Goal: Task Accomplishment & Management: Manage account settings

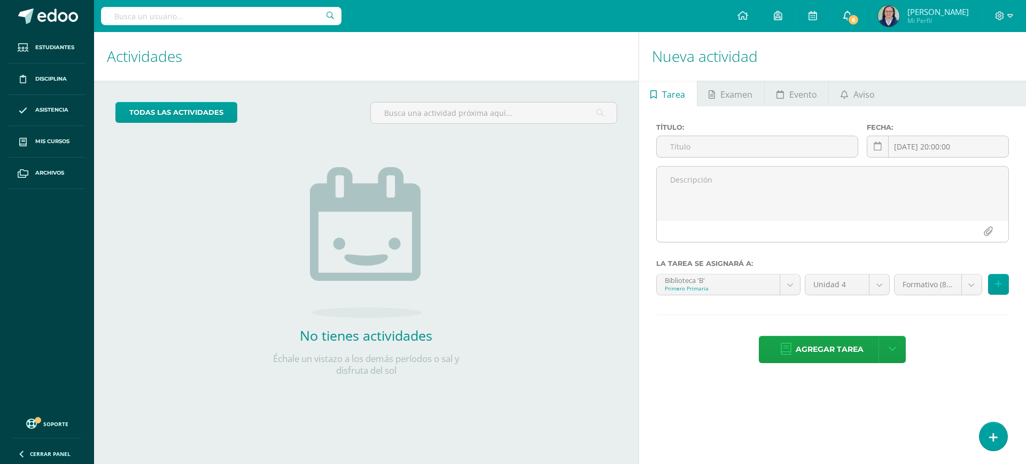
click at [852, 18] on icon at bounding box center [847, 16] width 9 height 10
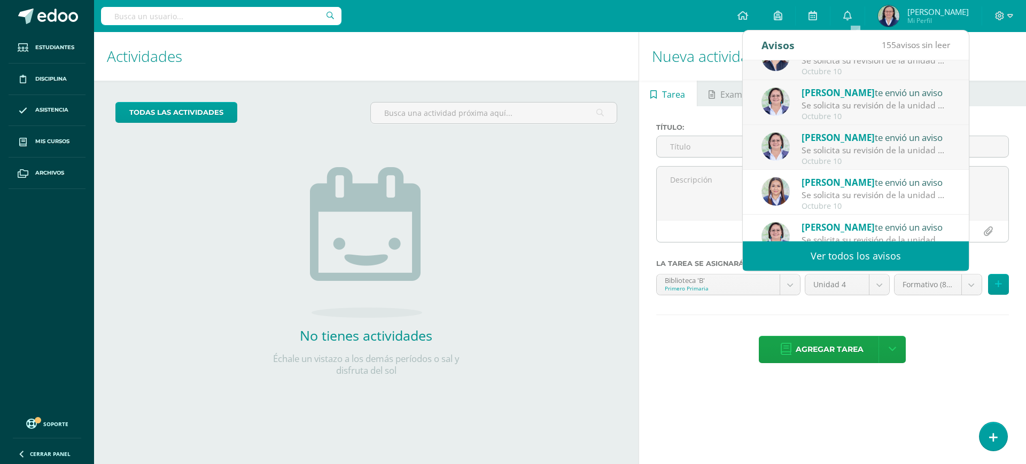
scroll to position [178, 0]
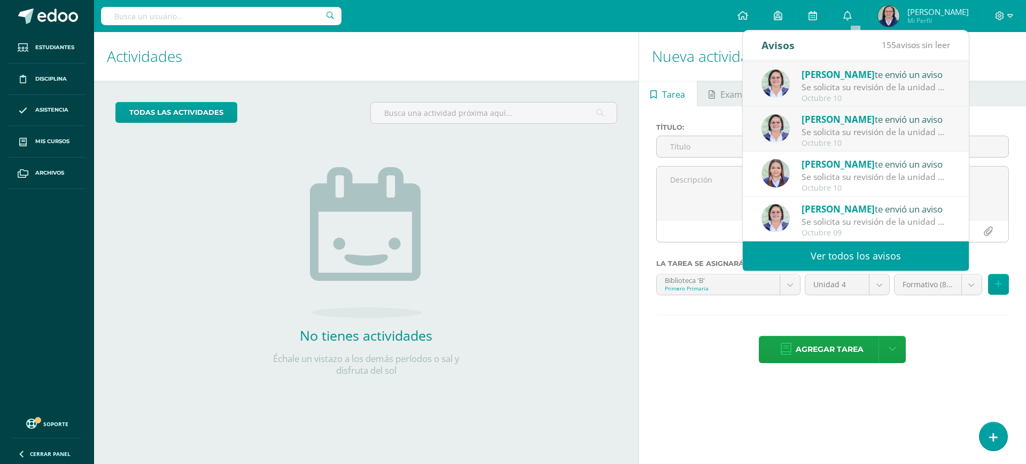
click at [878, 138] on div "Se solicita su revisión de la unidad Unidad 4 para el curso Ciencias Naturales …" at bounding box center [876, 132] width 149 height 12
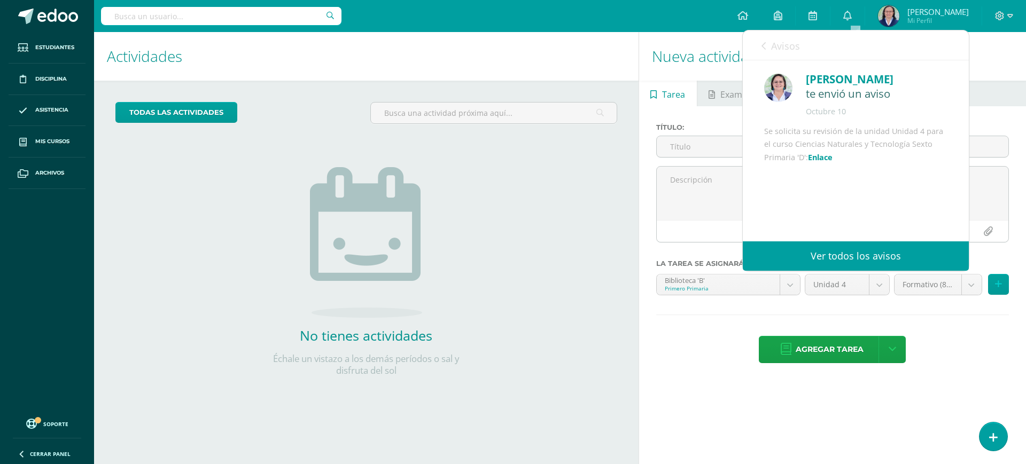
click at [833, 162] on link "Enlace" at bounding box center [820, 157] width 25 height 10
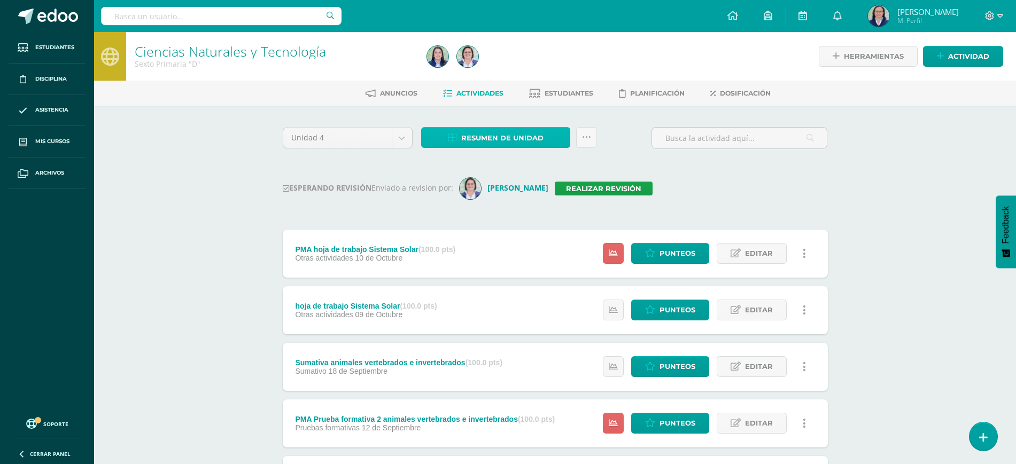
click at [516, 134] on span "Resumen de unidad" at bounding box center [502, 138] width 82 height 20
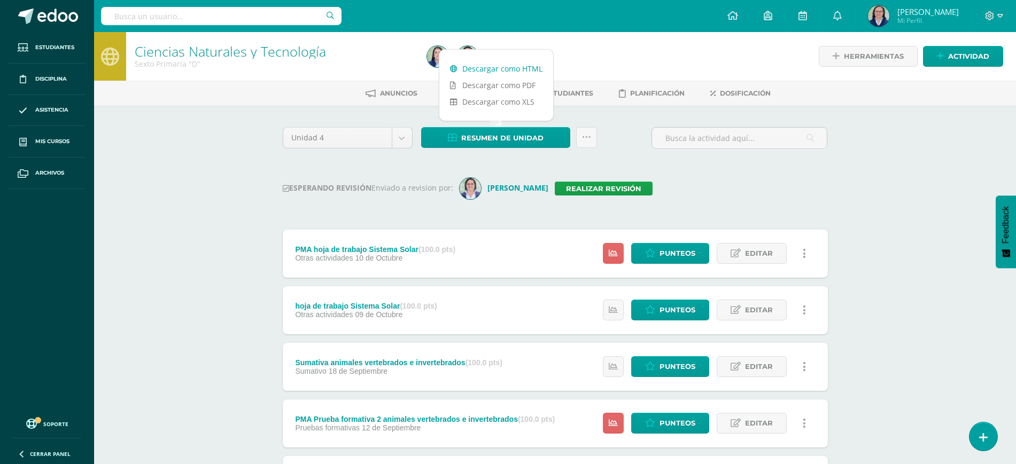
click at [516, 63] on link "Descargar como HTML" at bounding box center [496, 68] width 114 height 17
click at [575, 188] on link "Realizar revisión" at bounding box center [604, 189] width 98 height 14
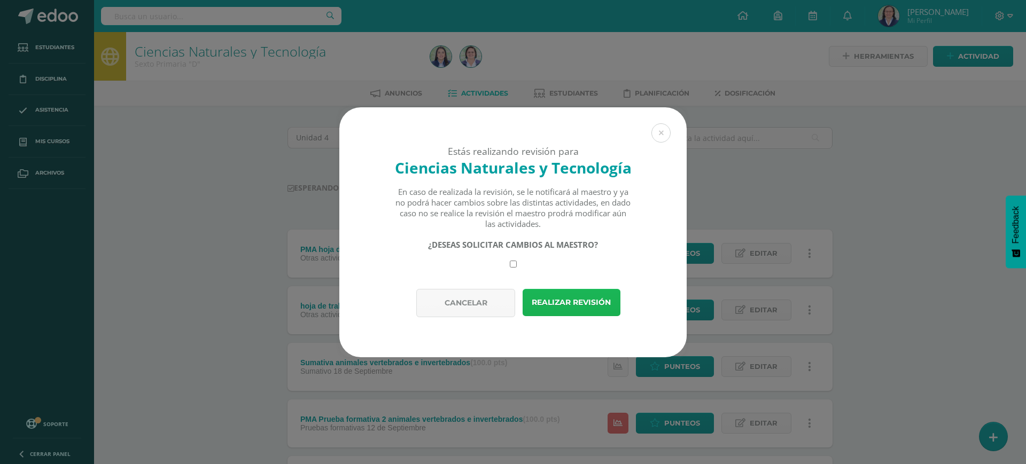
click at [564, 309] on button "Realizar revisión" at bounding box center [572, 302] width 98 height 27
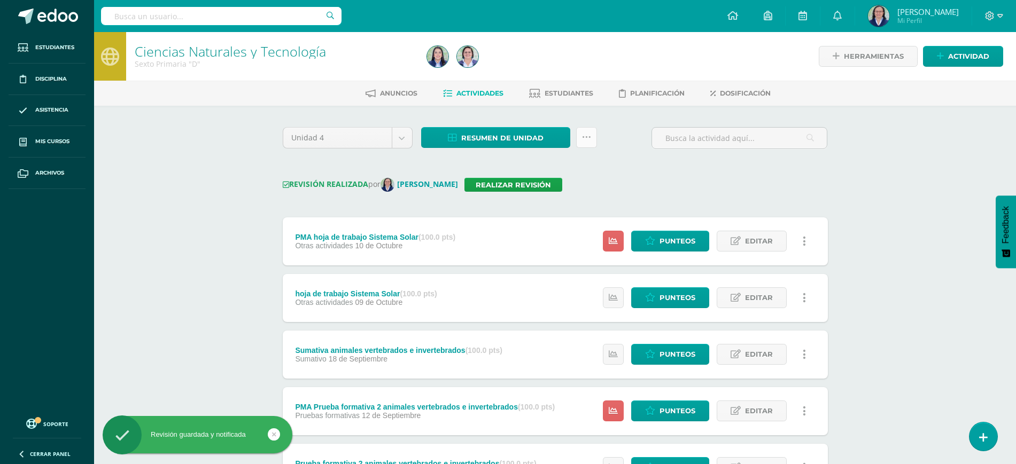
click at [597, 138] on link at bounding box center [586, 137] width 21 height 21
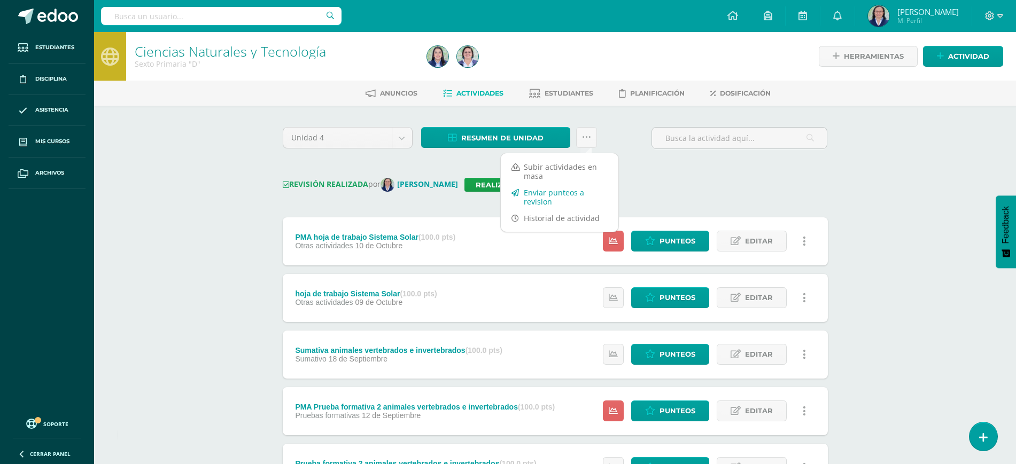
click at [549, 193] on link "Enviar punteos a revision" at bounding box center [560, 197] width 118 height 26
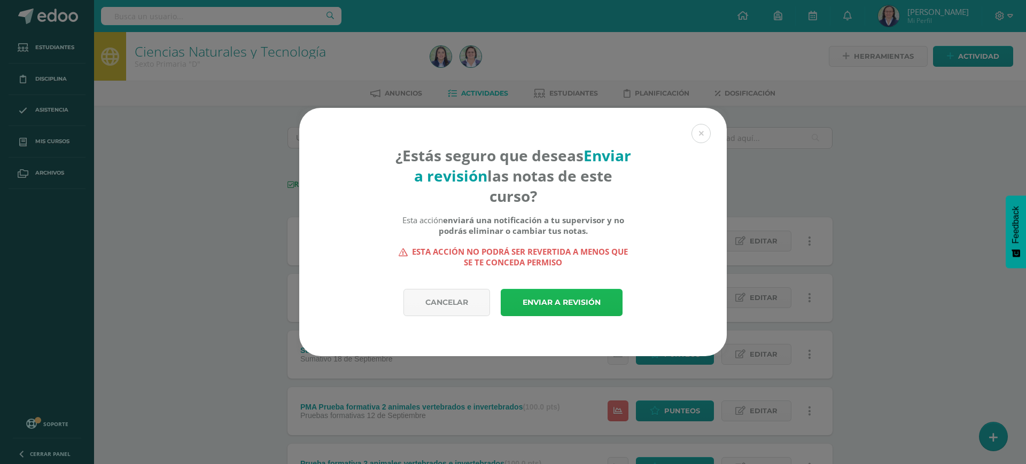
click at [552, 305] on link "Enviar a revisión" at bounding box center [562, 302] width 122 height 27
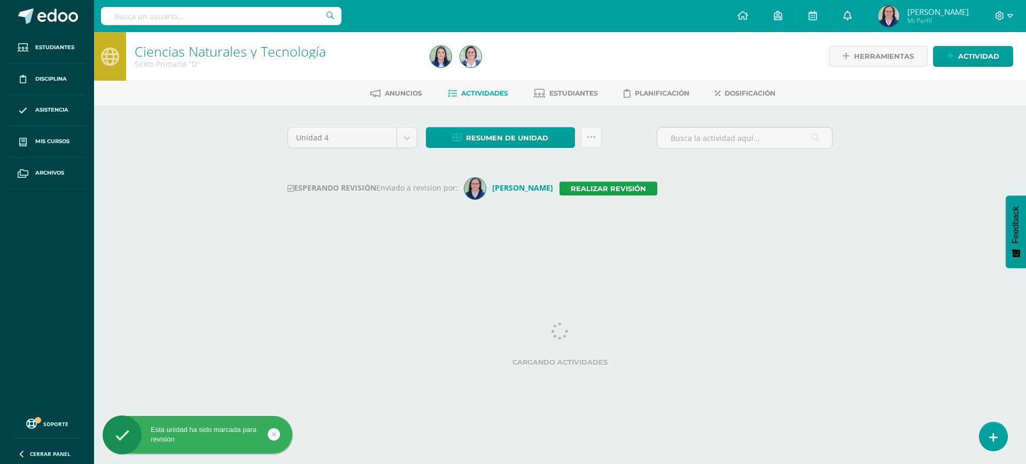
click at [862, 9] on link at bounding box center [848, 16] width 34 height 32
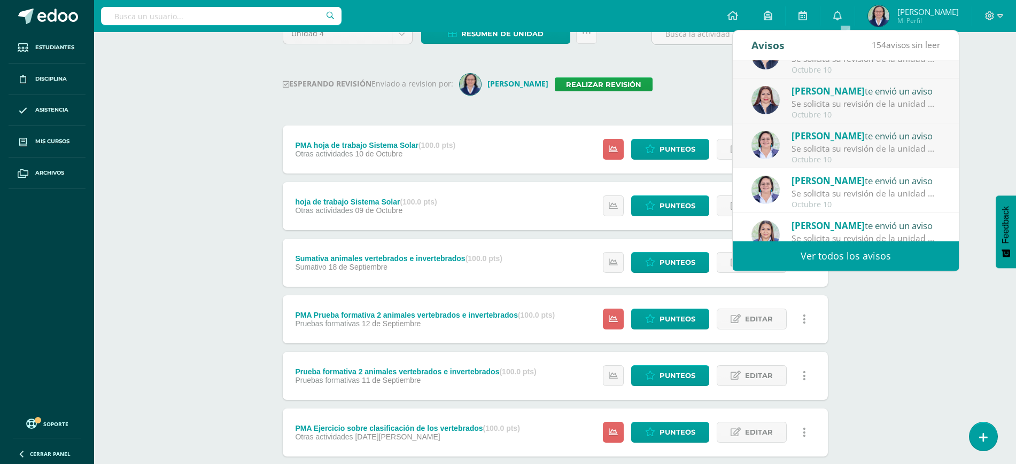
scroll to position [114, 0]
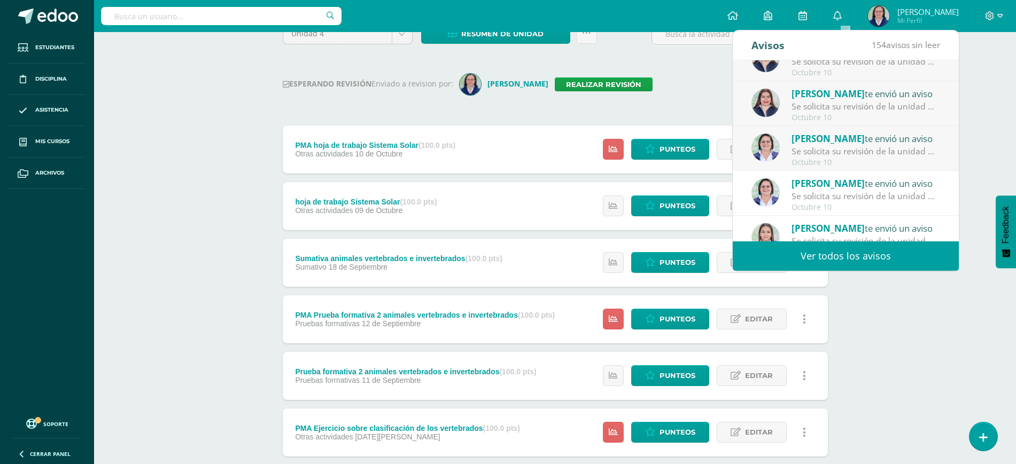
click at [859, 142] on div "Paola te envió un aviso" at bounding box center [866, 138] width 149 height 14
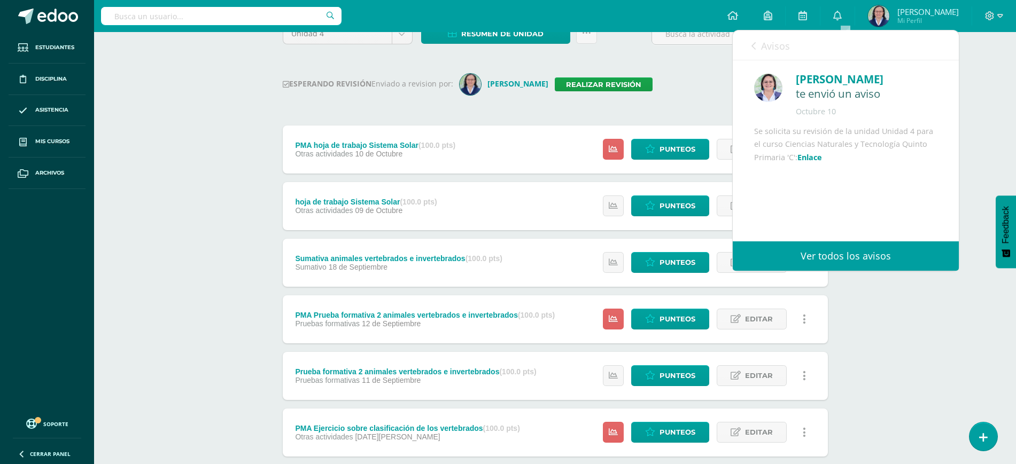
click at [822, 162] on link "Enlace" at bounding box center [809, 157] width 25 height 10
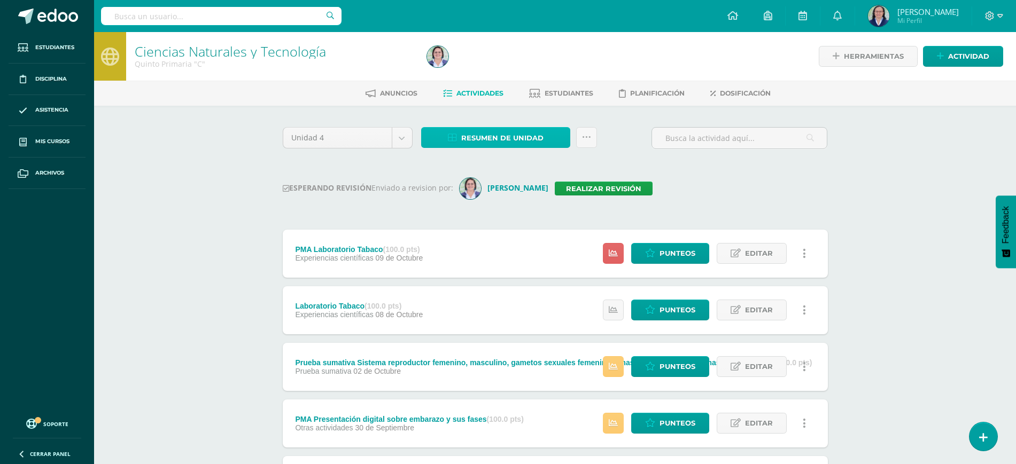
click at [524, 133] on span "Resumen de unidad" at bounding box center [502, 138] width 82 height 20
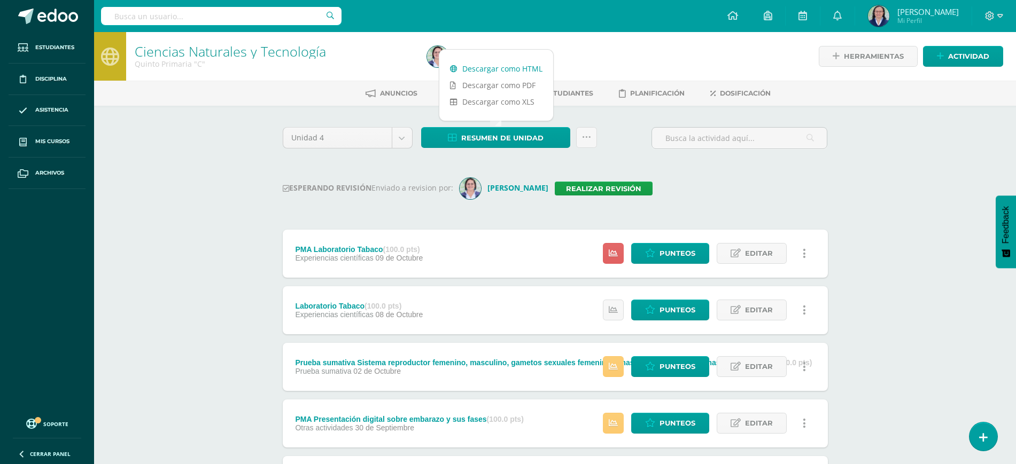
click at [515, 67] on link "Descargar como HTML" at bounding box center [496, 68] width 114 height 17
click at [578, 185] on link "Realizar revisión" at bounding box center [604, 189] width 98 height 14
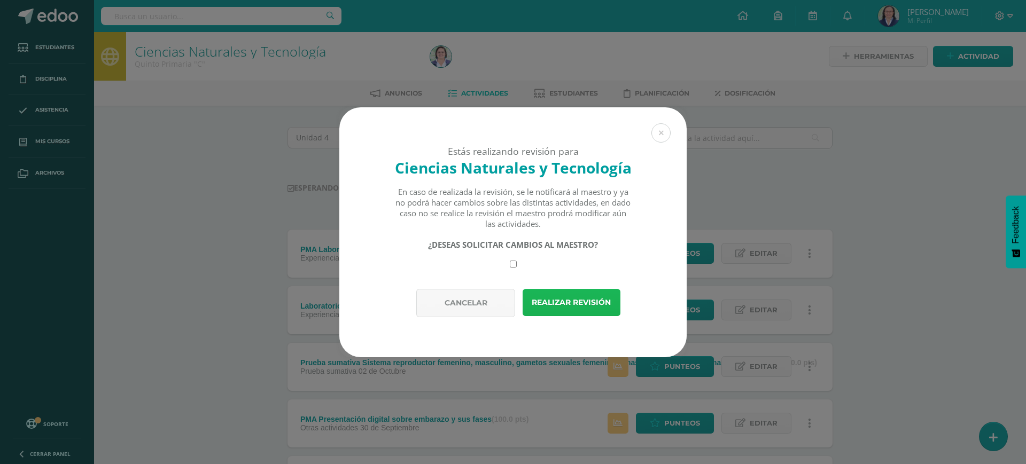
click at [588, 303] on button "Realizar revisión" at bounding box center [572, 302] width 98 height 27
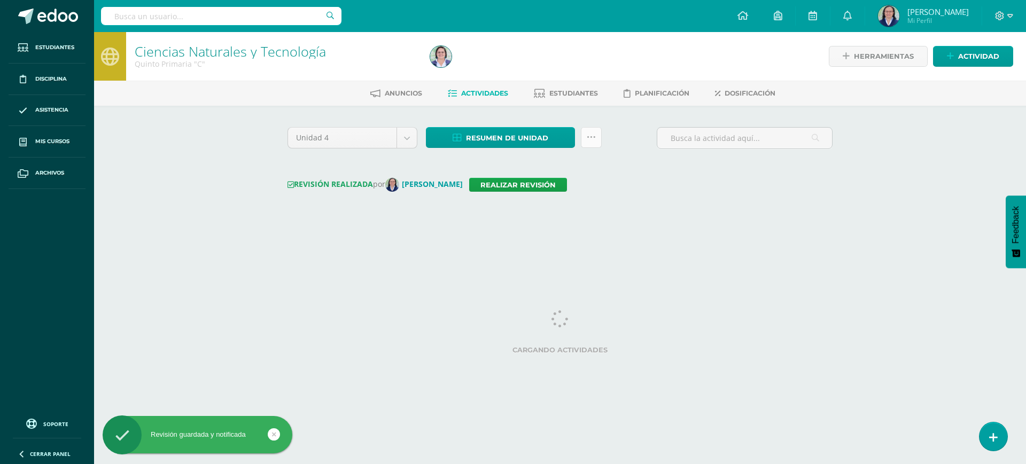
click at [590, 138] on icon at bounding box center [591, 137] width 9 height 9
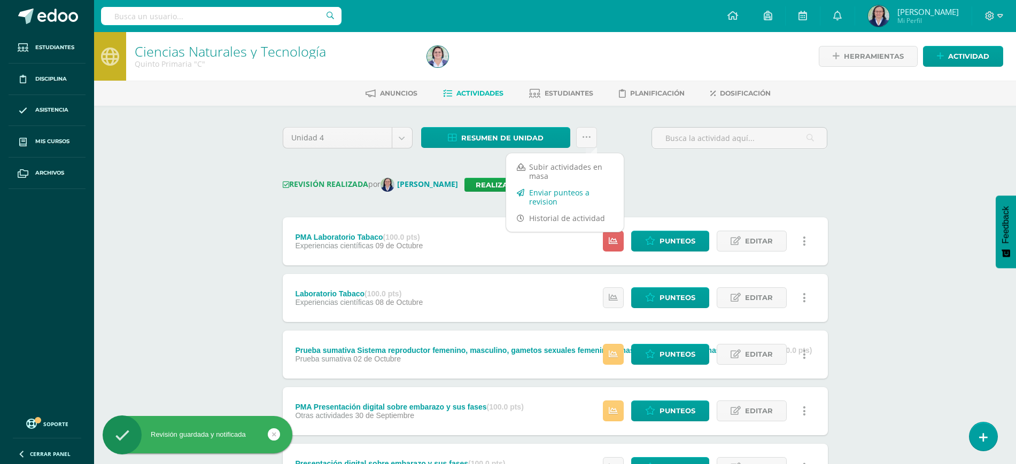
click at [547, 193] on link "Enviar punteos a revision" at bounding box center [565, 197] width 118 height 26
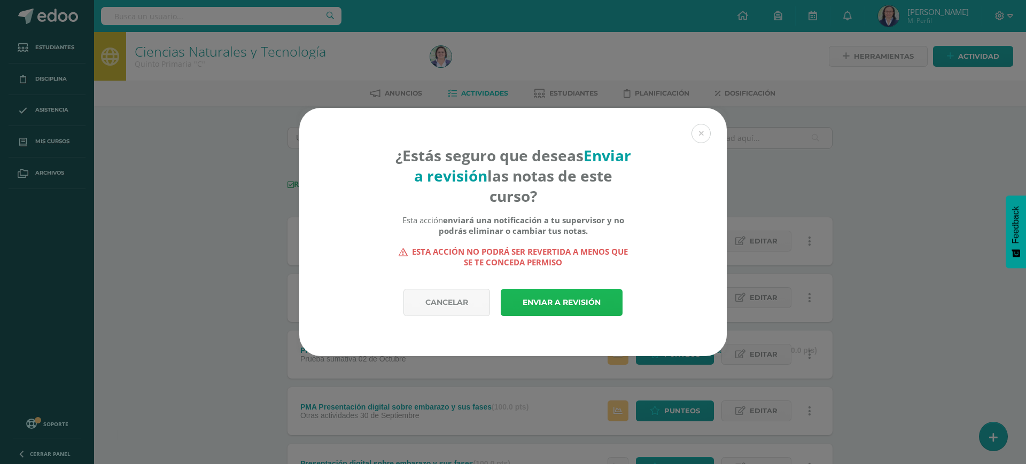
click at [568, 293] on link "Enviar a revisión" at bounding box center [562, 302] width 122 height 27
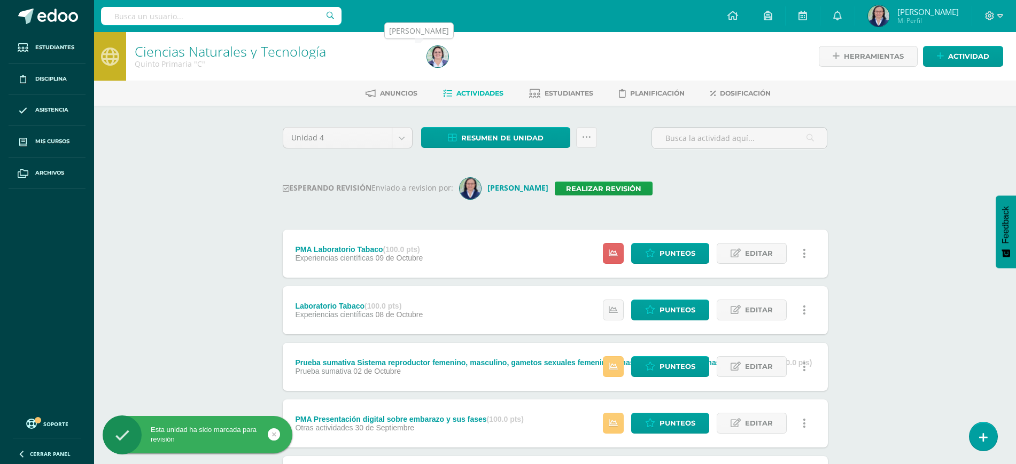
click at [438, 56] on img at bounding box center [437, 56] width 21 height 21
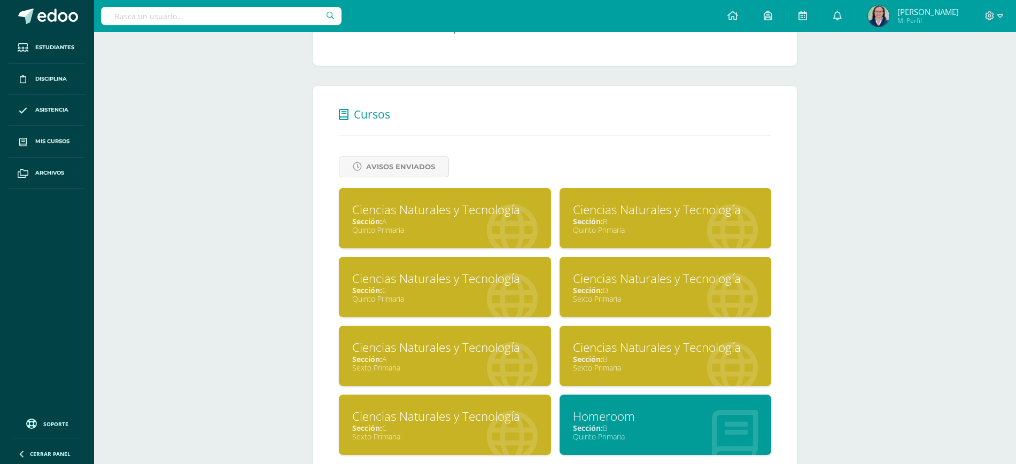
scroll to position [385, 0]
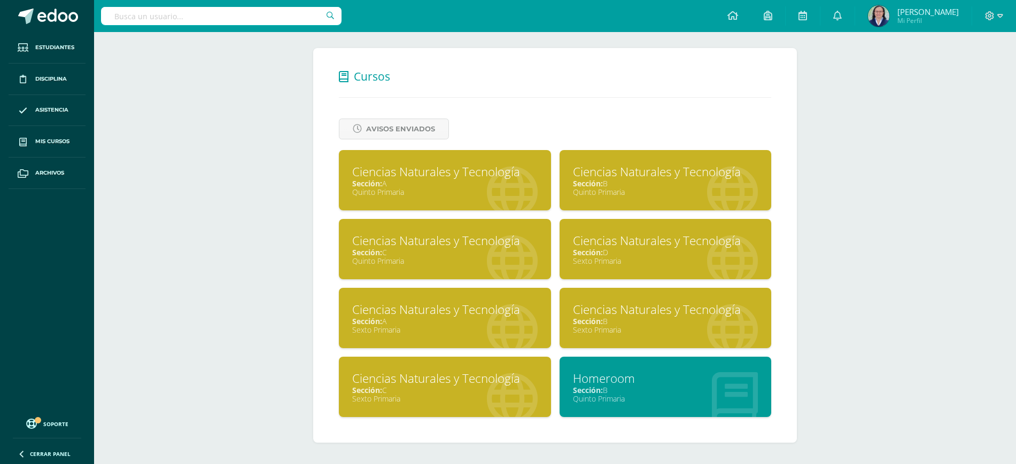
click at [483, 317] on div "Ciencias Naturales y Tecnología" at bounding box center [444, 309] width 185 height 17
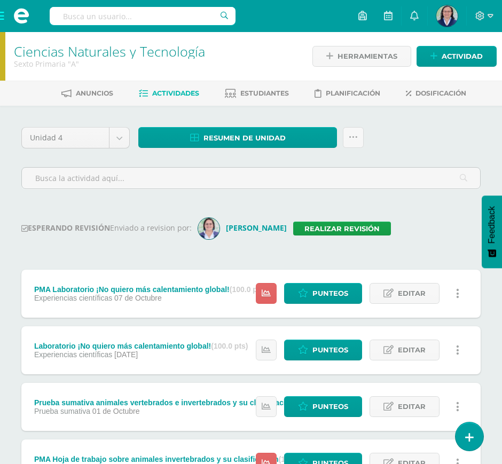
click at [410, 142] on div "Unidad 4 Unidad 1 Unidad 2 Unidad 3 Unidad 4 Resumen de unidad Descargar como H…" at bounding box center [251, 162] width 468 height 71
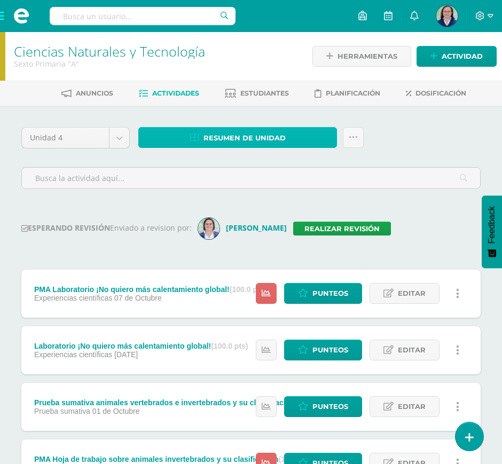
click at [292, 139] on link "Resumen de unidad" at bounding box center [237, 137] width 199 height 21
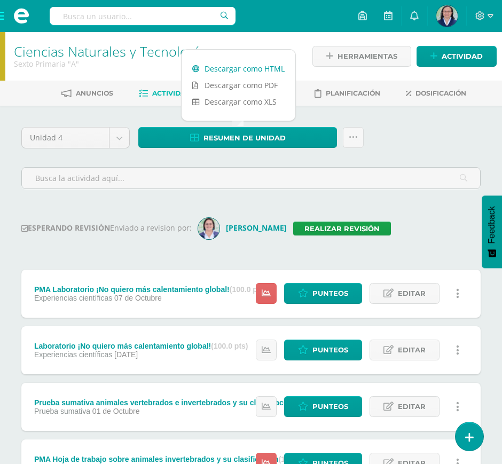
click at [268, 63] on link "Descargar como HTML" at bounding box center [239, 68] width 114 height 17
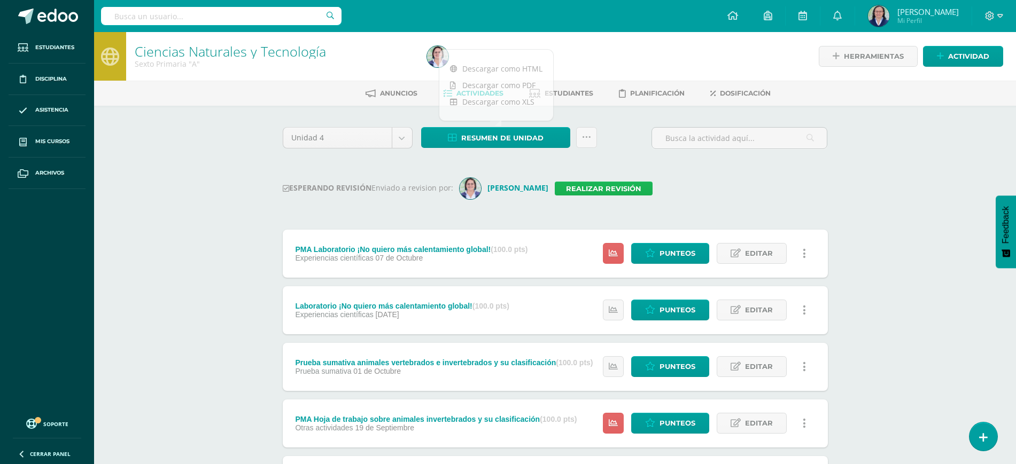
click at [560, 187] on link "Realizar revisión" at bounding box center [604, 189] width 98 height 14
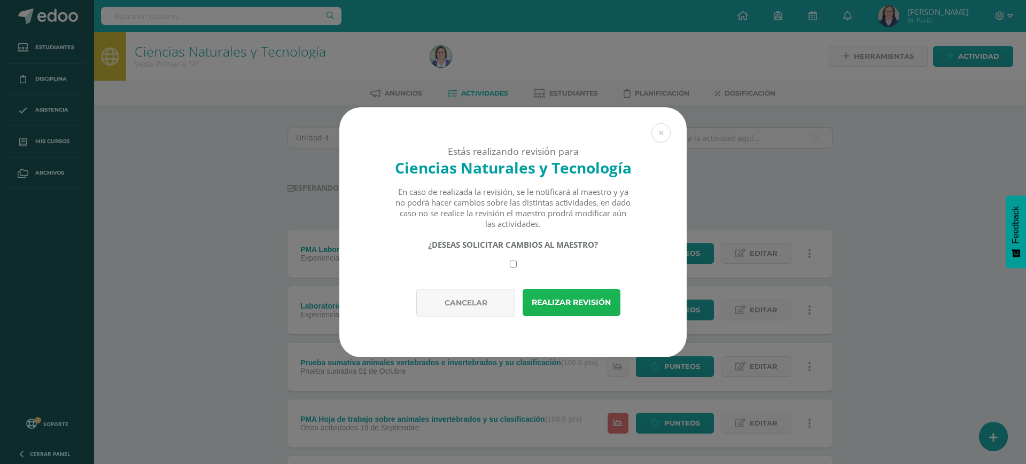
click at [558, 301] on button "Realizar revisión" at bounding box center [572, 302] width 98 height 27
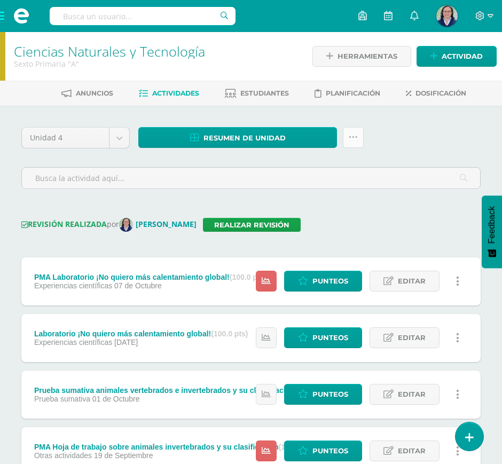
click at [352, 135] on icon at bounding box center [353, 137] width 9 height 9
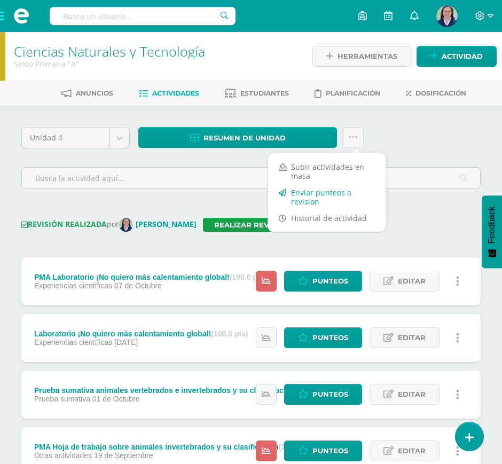
click at [309, 198] on link "Enviar punteos a revision" at bounding box center [327, 197] width 118 height 26
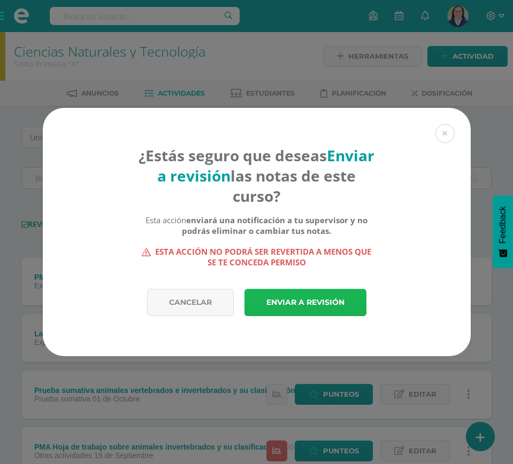
click at [301, 296] on link "Enviar a revisión" at bounding box center [305, 302] width 122 height 27
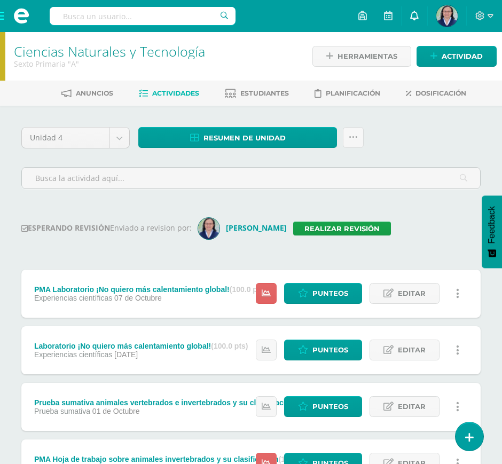
click at [412, 16] on icon at bounding box center [414, 16] width 9 height 10
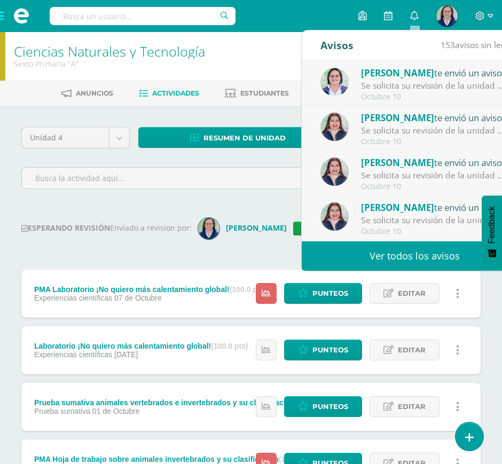
click at [431, 81] on div "Se solicita su revisión de la unidad Unidad 4 para el curso Ciencias Naturales …" at bounding box center [435, 86] width 149 height 12
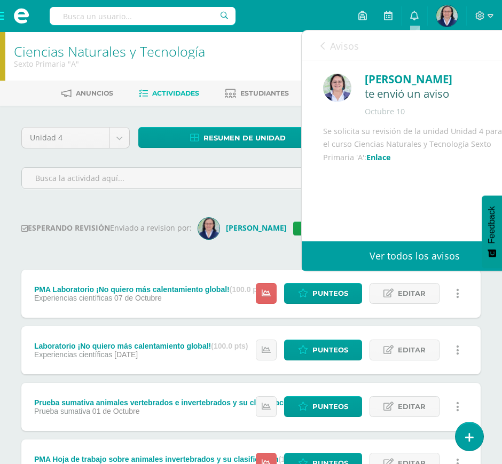
click at [331, 48] on span "Avisos" at bounding box center [344, 46] width 29 height 13
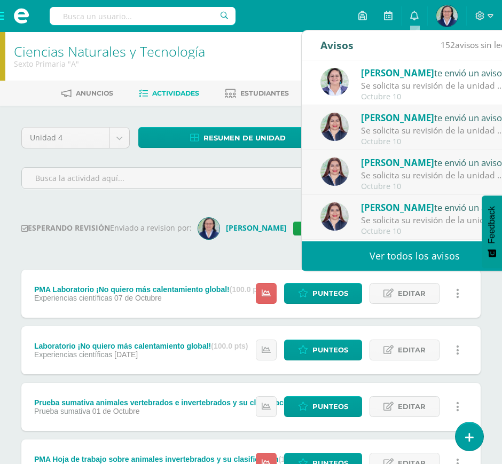
scroll to position [31, 0]
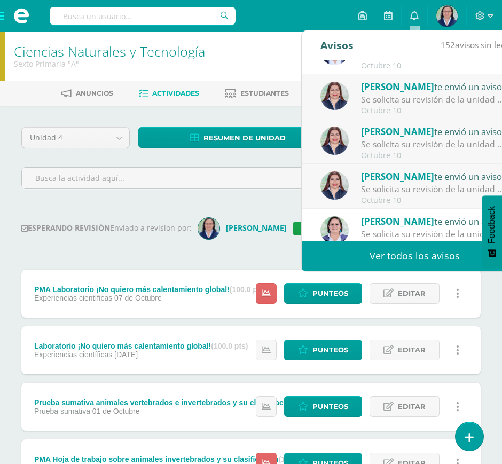
click at [420, 182] on span "[PERSON_NAME]" at bounding box center [397, 177] width 73 height 12
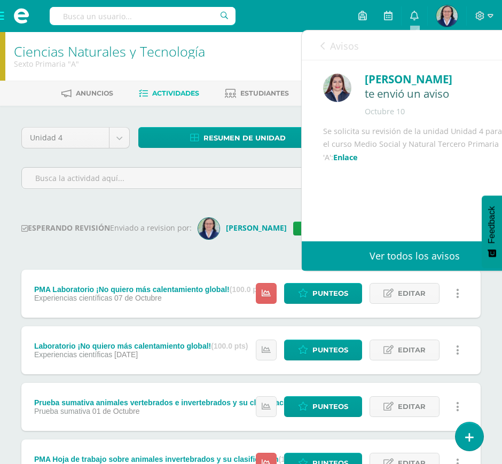
click at [358, 162] on link "Enlace" at bounding box center [346, 157] width 25 height 10
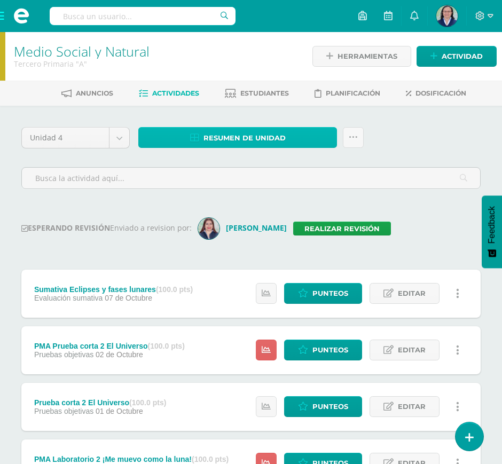
click at [292, 139] on link "Resumen de unidad" at bounding box center [237, 137] width 199 height 21
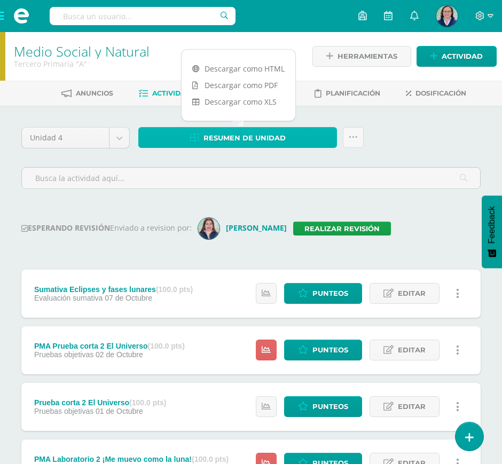
click at [292, 139] on link "Resumen de unidad" at bounding box center [237, 137] width 199 height 21
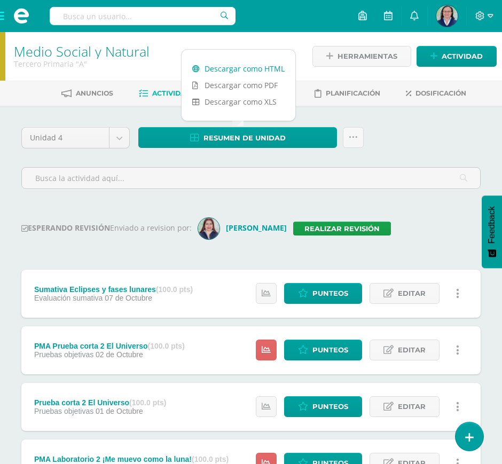
click at [265, 66] on link "Descargar como HTML" at bounding box center [239, 68] width 114 height 17
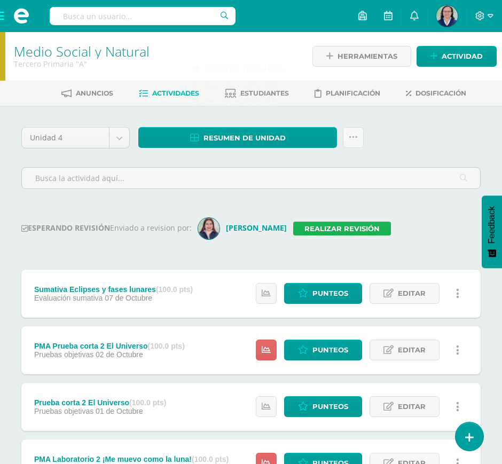
click at [346, 222] on link "Realizar revisión" at bounding box center [342, 229] width 98 height 14
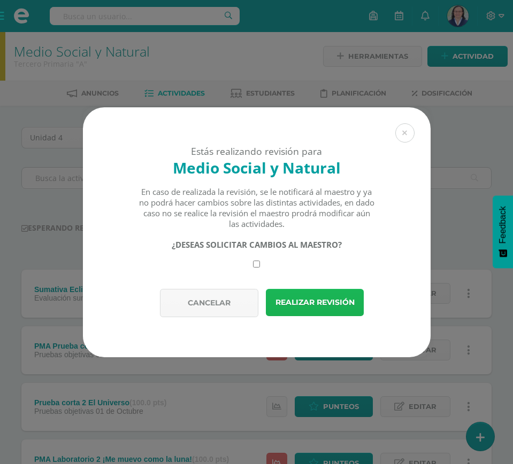
click at [324, 313] on button "Realizar revisión" at bounding box center [315, 302] width 98 height 27
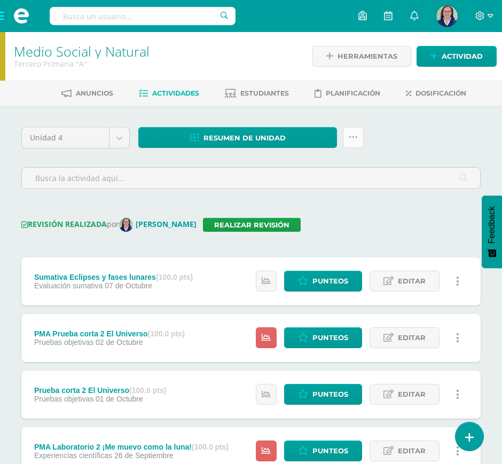
click at [359, 133] on link at bounding box center [353, 137] width 21 height 21
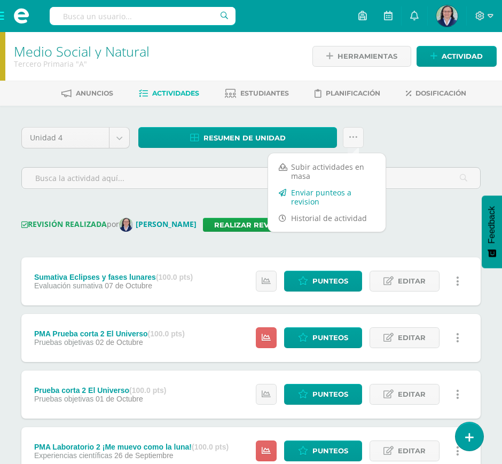
click at [313, 191] on link "Enviar punteos a revision" at bounding box center [327, 197] width 118 height 26
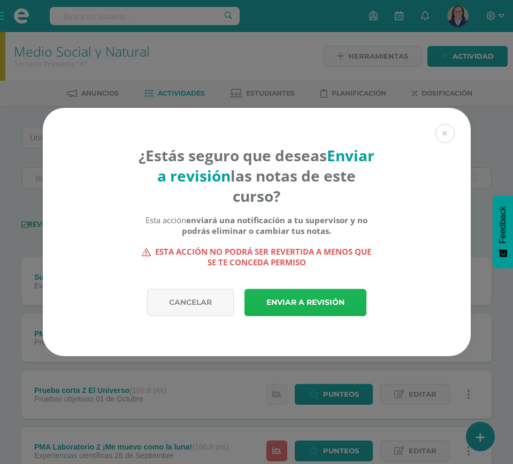
click at [314, 303] on link "Enviar a revisión" at bounding box center [305, 302] width 122 height 27
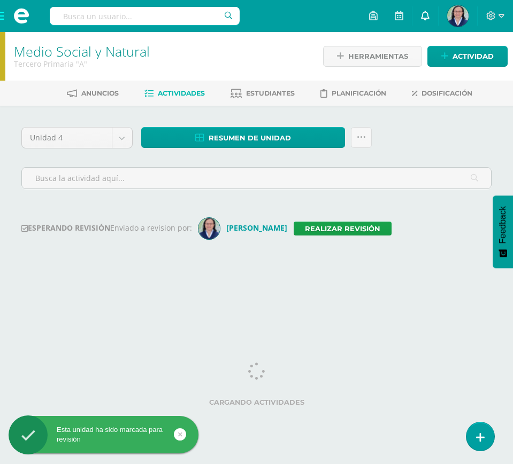
click at [429, 12] on link at bounding box center [425, 16] width 26 height 32
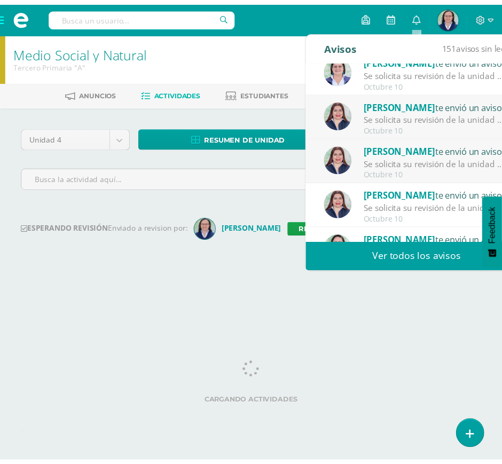
scroll to position [12, 0]
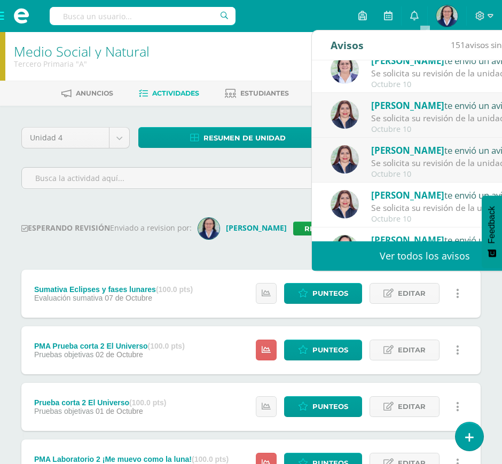
click at [410, 170] on div "Octubre 10" at bounding box center [445, 174] width 149 height 9
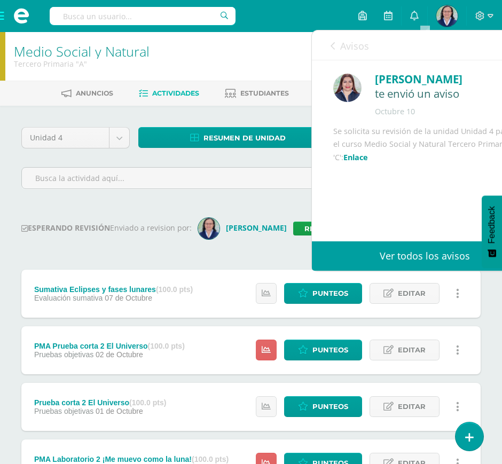
click at [368, 162] on link "Enlace" at bounding box center [356, 157] width 25 height 10
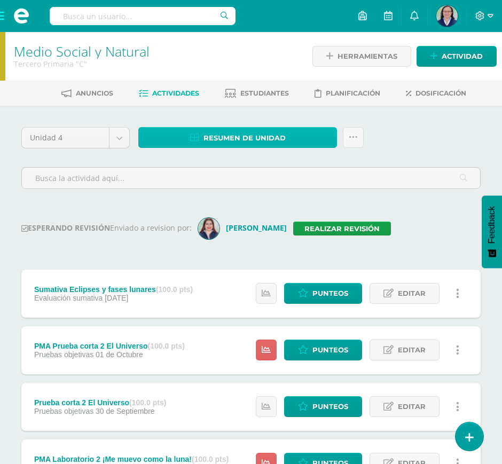
click at [276, 145] on span "Resumen de unidad" at bounding box center [245, 138] width 82 height 20
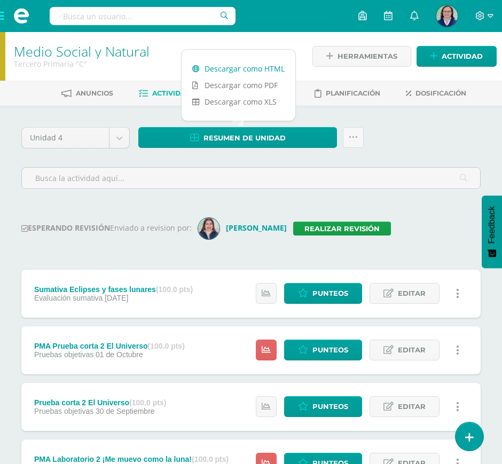
click at [259, 64] on link "Descargar como HTML" at bounding box center [239, 68] width 114 height 17
click at [340, 222] on link "Realizar revisión" at bounding box center [342, 229] width 98 height 14
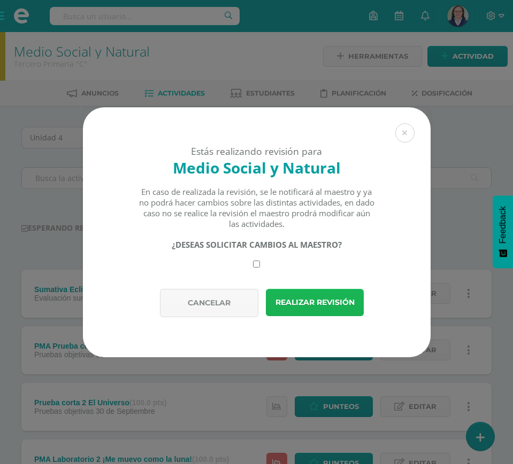
click at [338, 309] on button "Realizar revisión" at bounding box center [315, 302] width 98 height 27
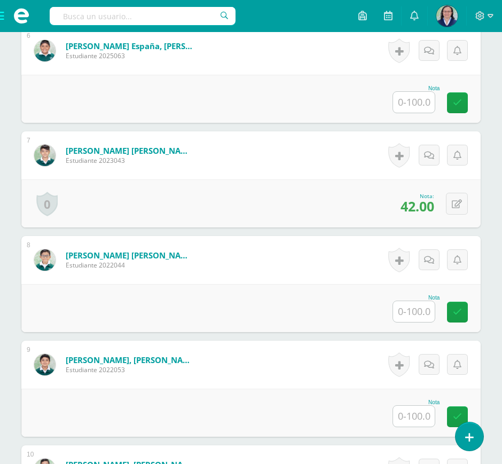
scroll to position [854, 0]
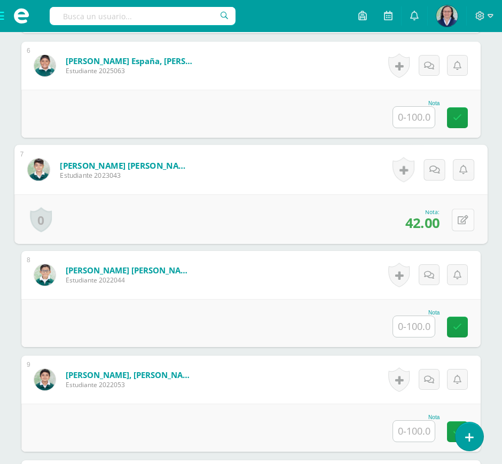
click at [460, 222] on icon at bounding box center [463, 219] width 11 height 9
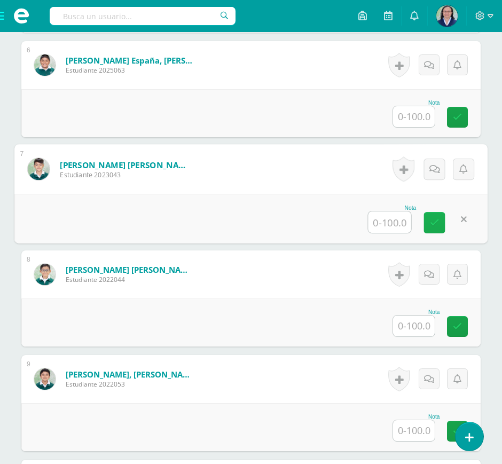
click at [434, 220] on icon at bounding box center [435, 222] width 10 height 9
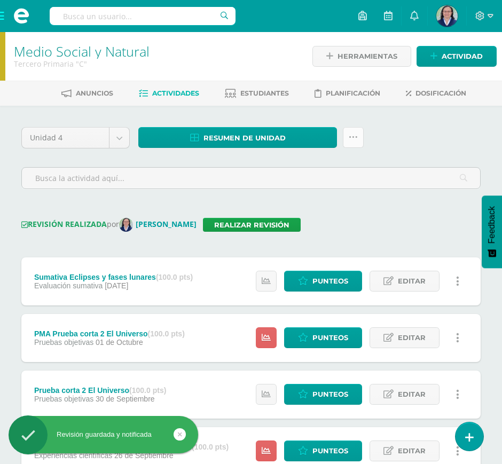
click at [354, 135] on icon at bounding box center [353, 137] width 9 height 9
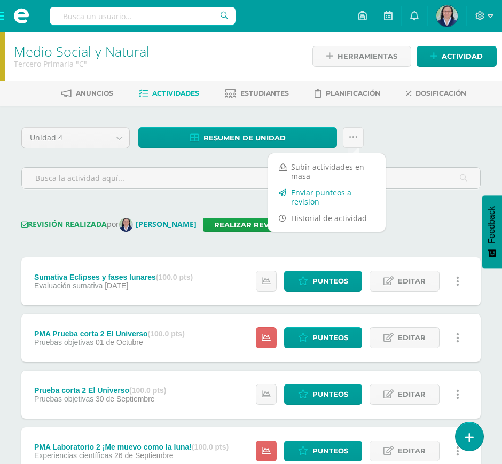
click at [311, 192] on link "Enviar punteos a revision" at bounding box center [327, 197] width 118 height 26
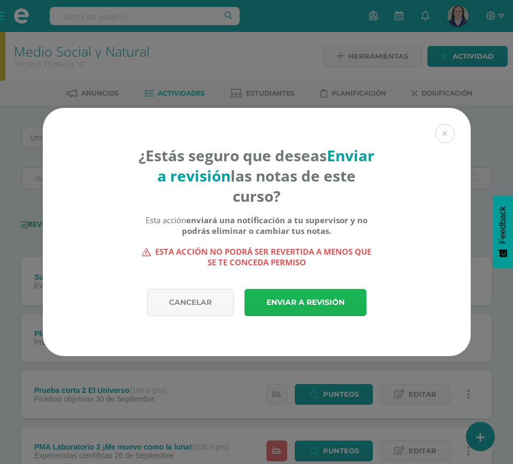
click at [316, 303] on link "Enviar a revisión" at bounding box center [305, 302] width 122 height 27
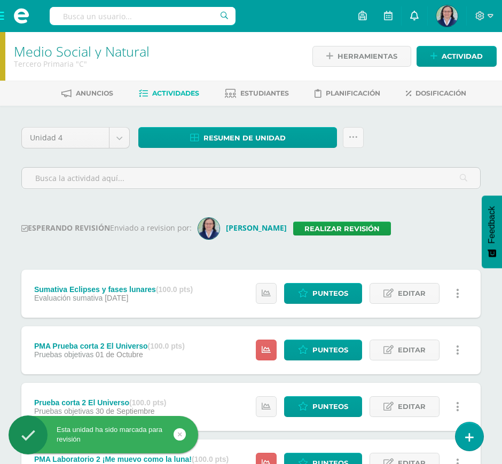
click at [412, 19] on icon at bounding box center [414, 16] width 9 height 10
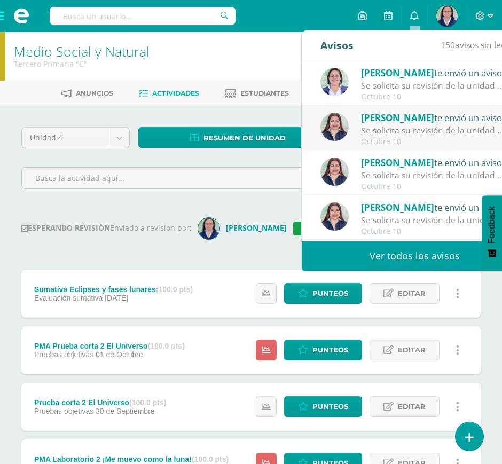
click at [385, 130] on div "Se solicita su revisión de la unidad Unidad 4 para el curso Ciencias Naturales …" at bounding box center [435, 131] width 149 height 12
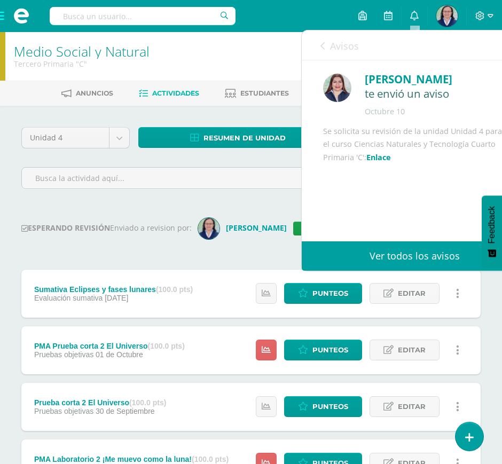
click at [391, 162] on link "Enlace" at bounding box center [379, 157] width 25 height 10
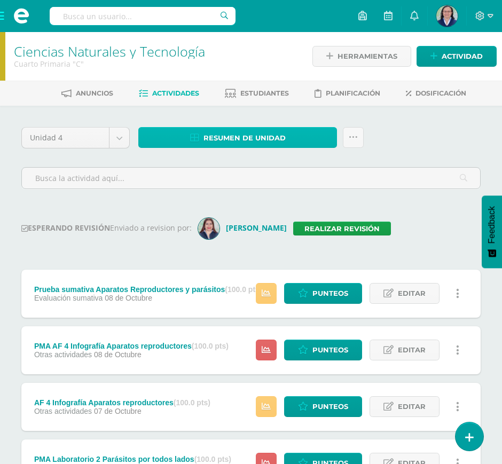
click at [285, 134] on span "Resumen de unidad" at bounding box center [245, 138] width 82 height 20
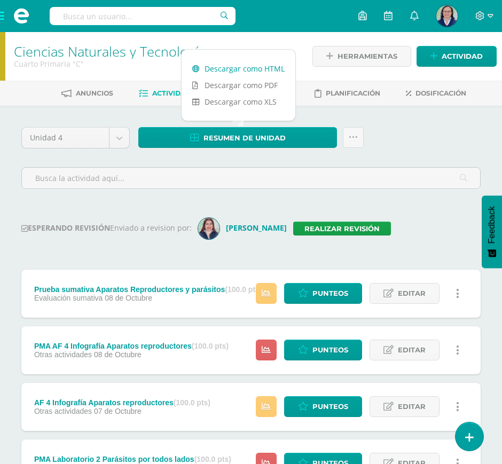
click at [245, 63] on link "Descargar como HTML" at bounding box center [239, 68] width 114 height 17
click at [340, 223] on link "Realizar revisión" at bounding box center [342, 229] width 98 height 14
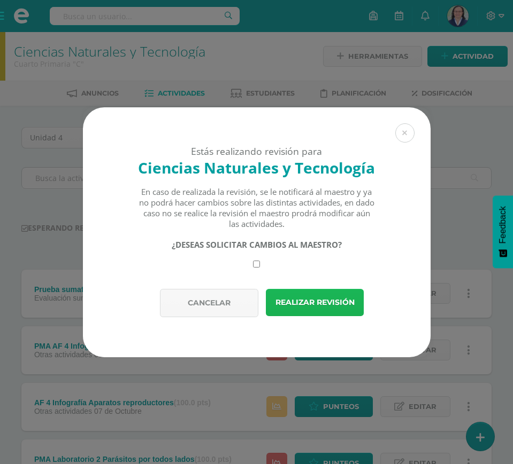
click at [326, 308] on button "Realizar revisión" at bounding box center [315, 302] width 98 height 27
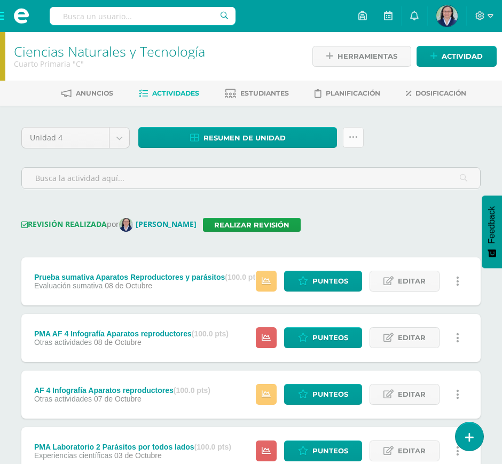
click at [351, 139] on icon at bounding box center [353, 137] width 9 height 9
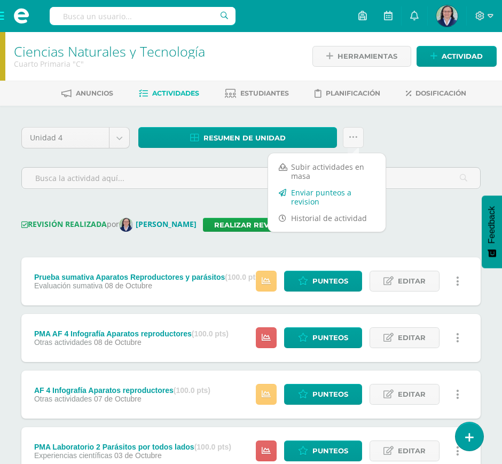
click at [304, 197] on link "Enviar punteos a revision" at bounding box center [327, 197] width 118 height 26
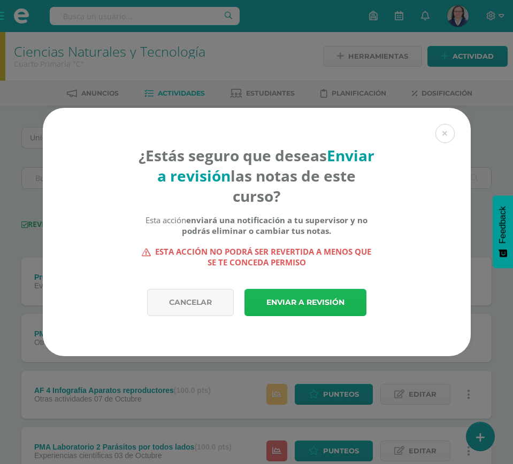
click at [315, 303] on link "Enviar a revisión" at bounding box center [305, 302] width 122 height 27
